Goal: Task Accomplishment & Management: Manage account settings

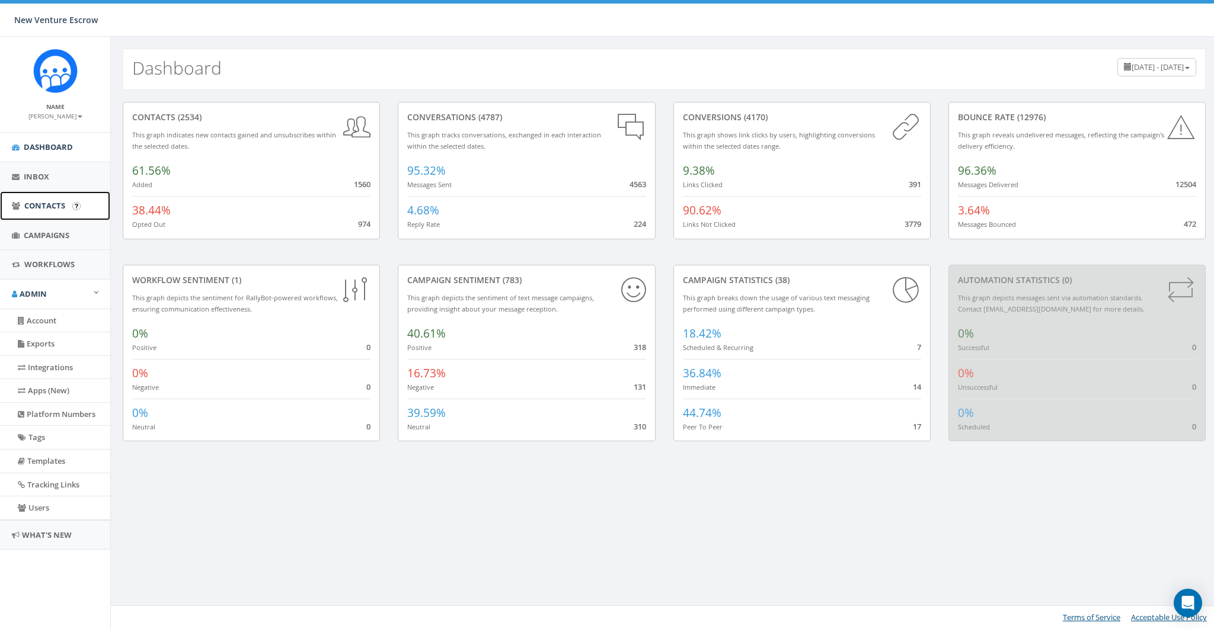
click at [38, 201] on span "Contacts" at bounding box center [44, 205] width 41 height 11
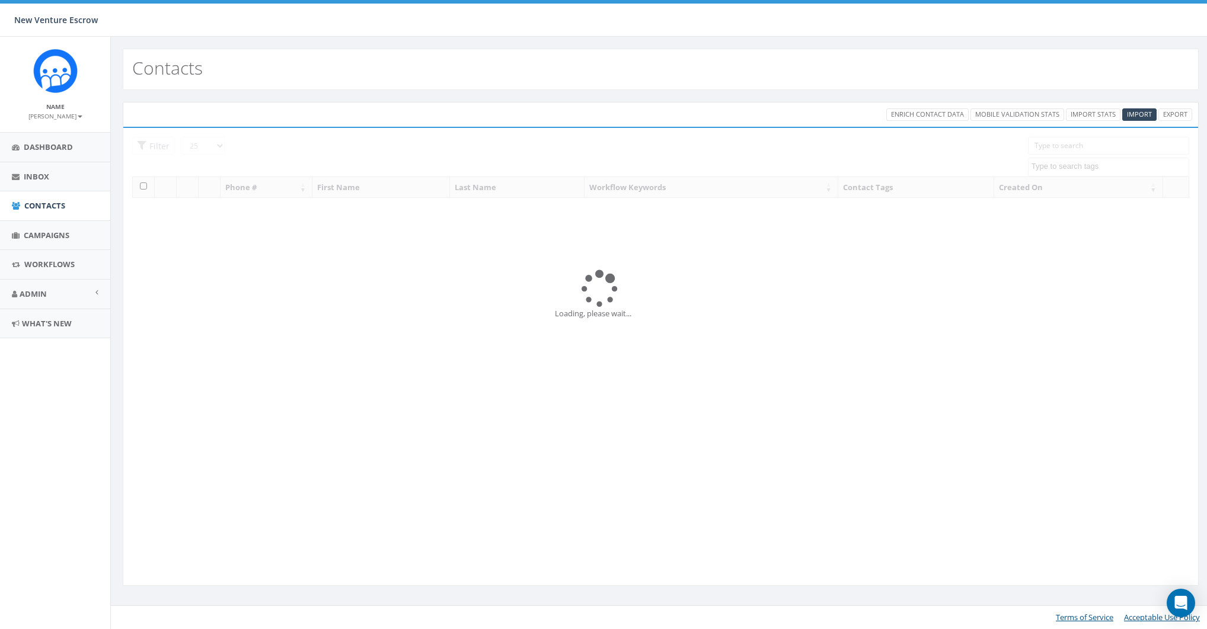
select select
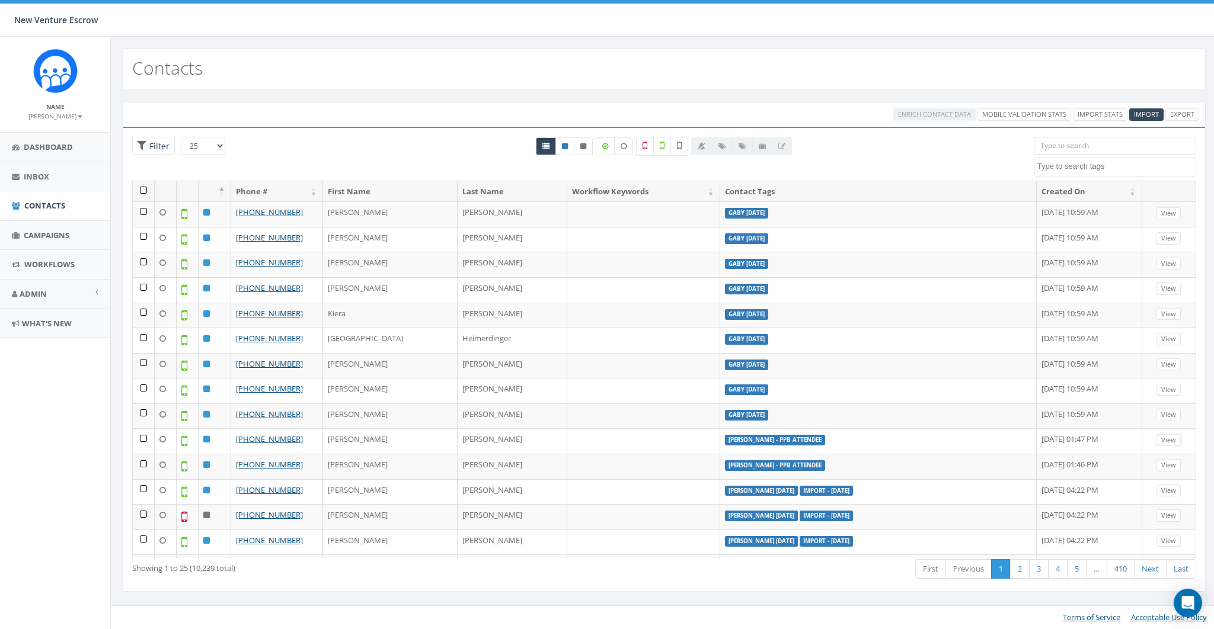
click at [1070, 144] on input "search" at bounding box center [1115, 146] width 162 height 18
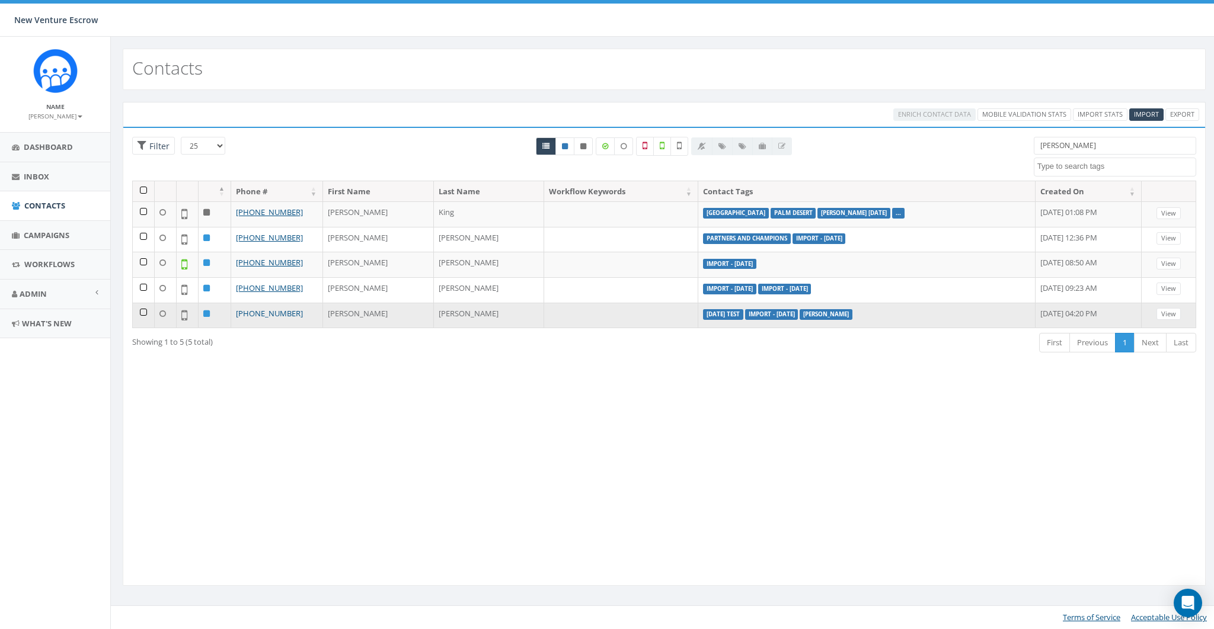
type input "becky"
click at [265, 308] on link "[PHONE_NUMBER]" at bounding box center [269, 313] width 67 height 11
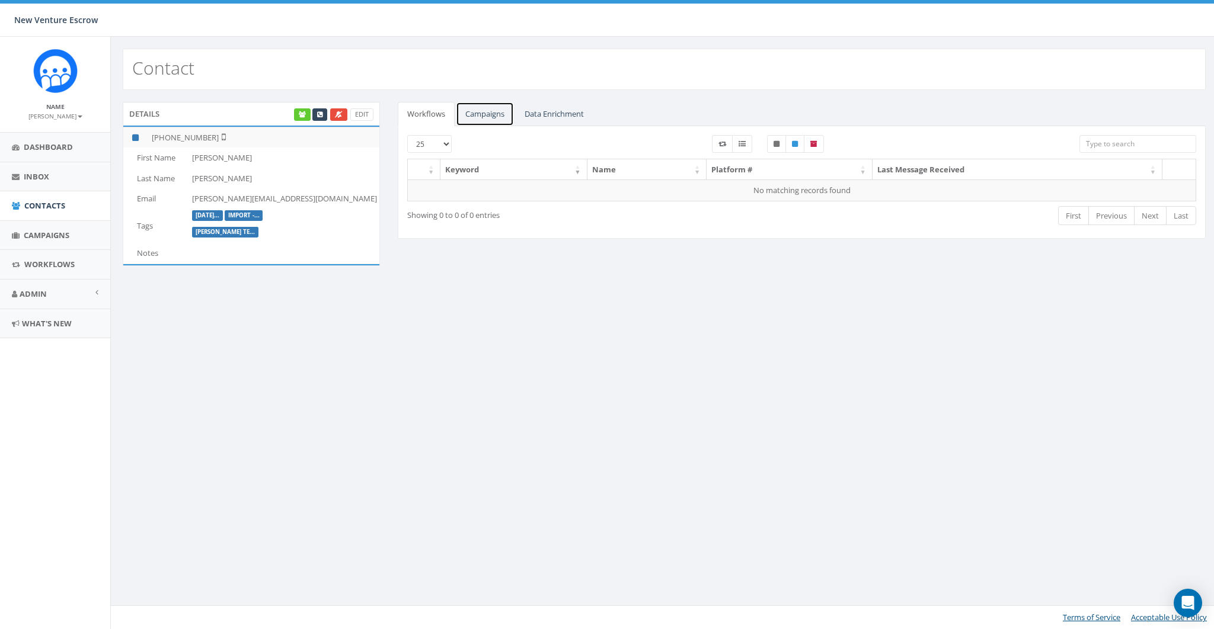
click at [487, 117] on link "Campaigns" at bounding box center [485, 114] width 58 height 24
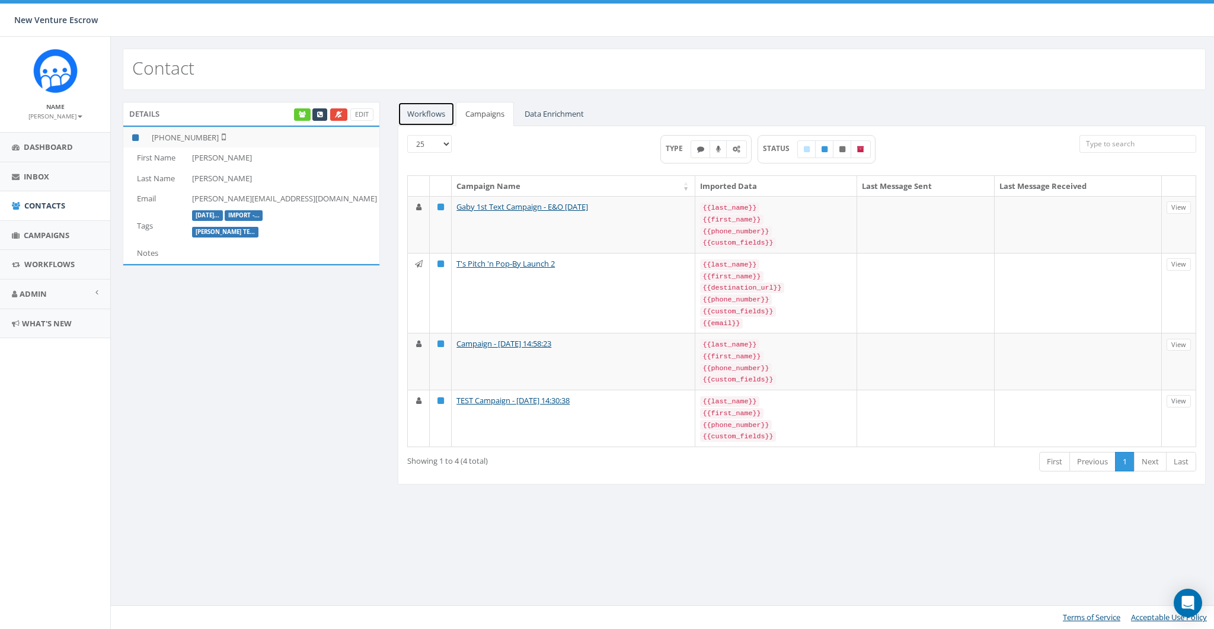
click at [442, 111] on link "Workflows" at bounding box center [426, 114] width 57 height 24
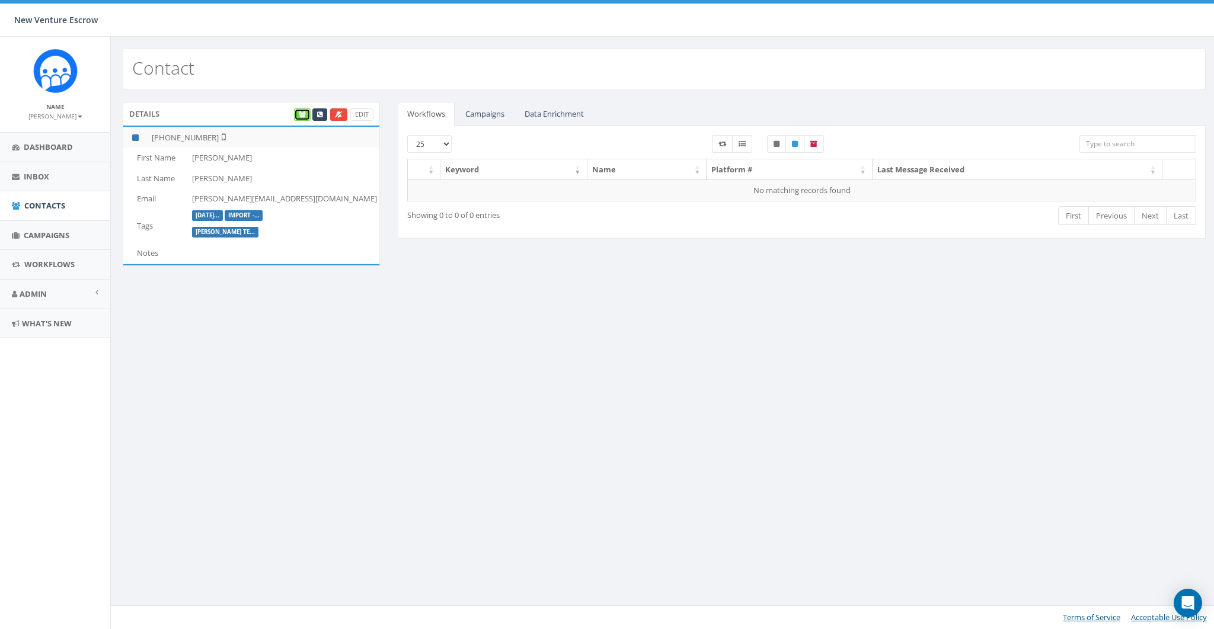
click at [303, 114] on icon at bounding box center [302, 114] width 7 height 7
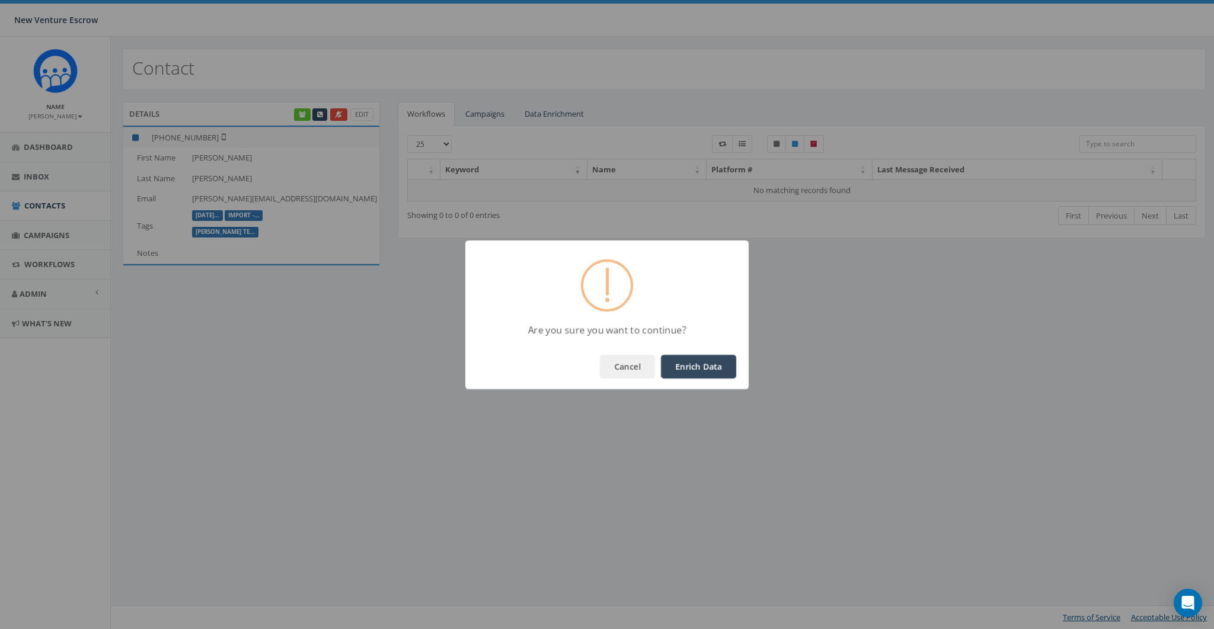
click at [680, 367] on button "Enrich Data" at bounding box center [698, 367] width 75 height 24
click at [713, 364] on button "OK" at bounding box center [716, 367] width 40 height 24
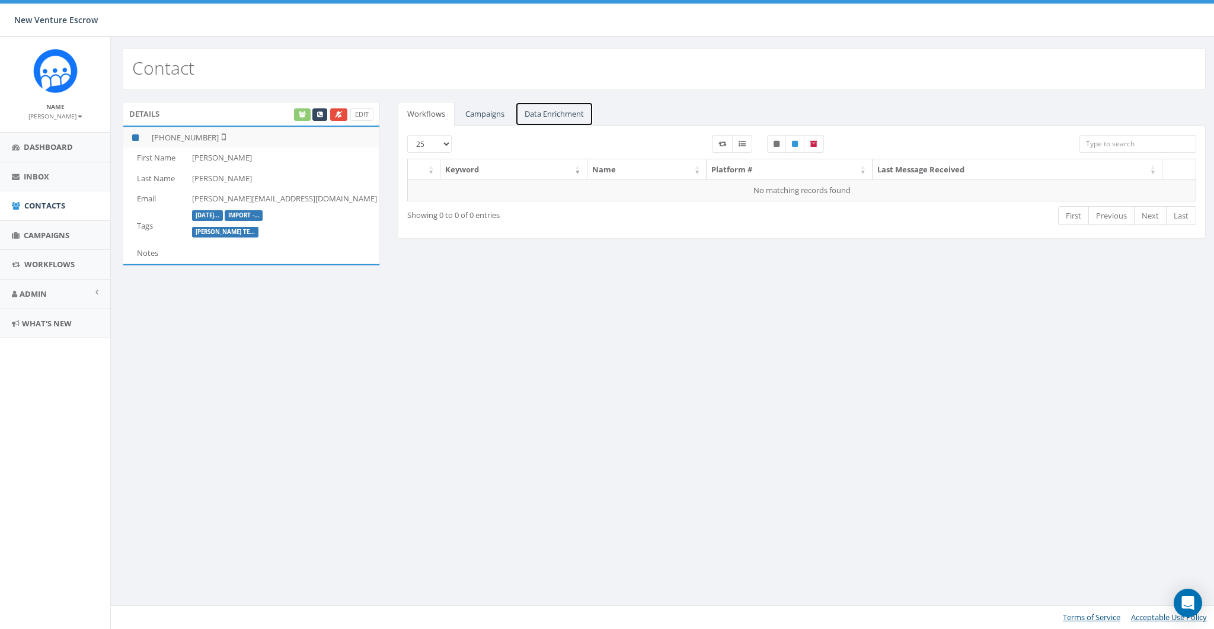
click at [556, 108] on link "Data Enrichment" at bounding box center [554, 114] width 78 height 24
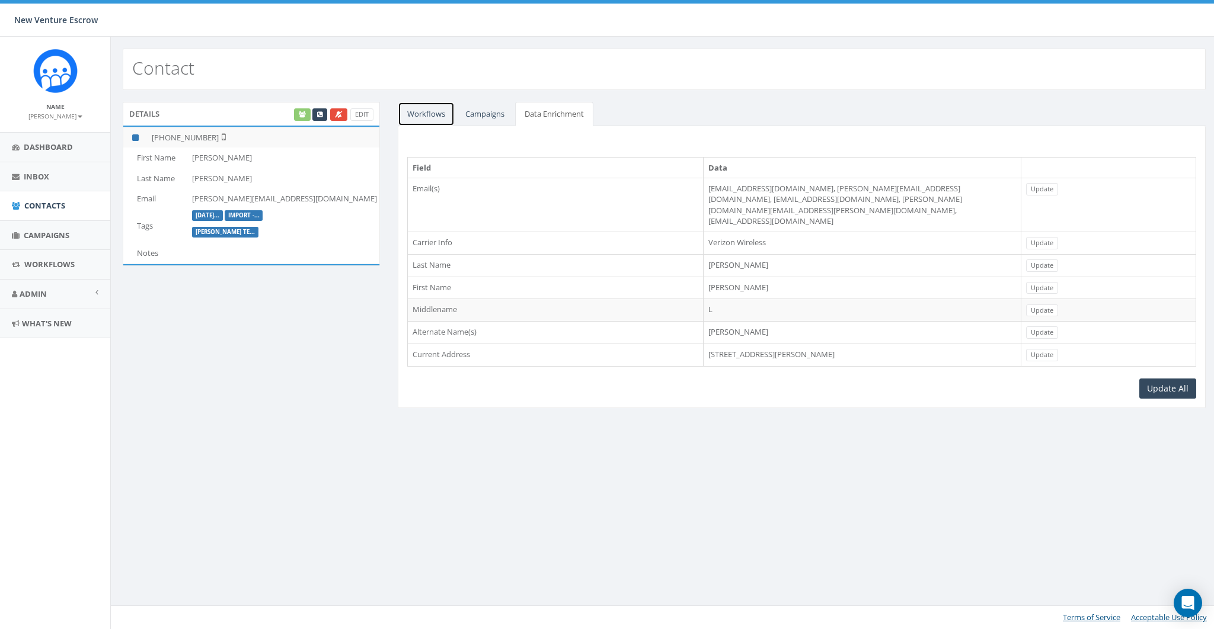
click at [429, 111] on link "Workflows" at bounding box center [426, 114] width 57 height 24
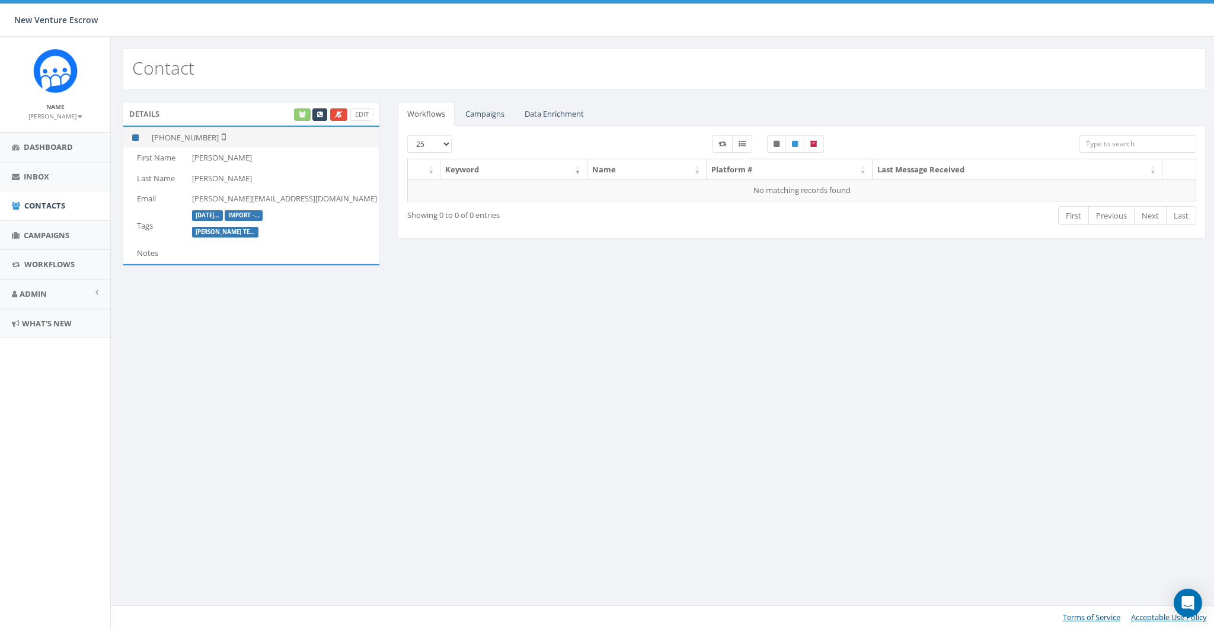
drag, startPoint x: 212, startPoint y: 136, endPoint x: 163, endPoint y: 137, distance: 48.6
click at [163, 137] on td "[PHONE_NUMBER]" at bounding box center [263, 137] width 232 height 21
click at [57, 110] on div "Name [PERSON_NAME] Profile Sign Out" at bounding box center [55, 111] width 87 height 18
click at [57, 117] on small "[PERSON_NAME]" at bounding box center [55, 116] width 54 height 8
click at [41, 148] on link "Sign Out" at bounding box center [59, 149] width 94 height 15
